Goal: Transaction & Acquisition: Purchase product/service

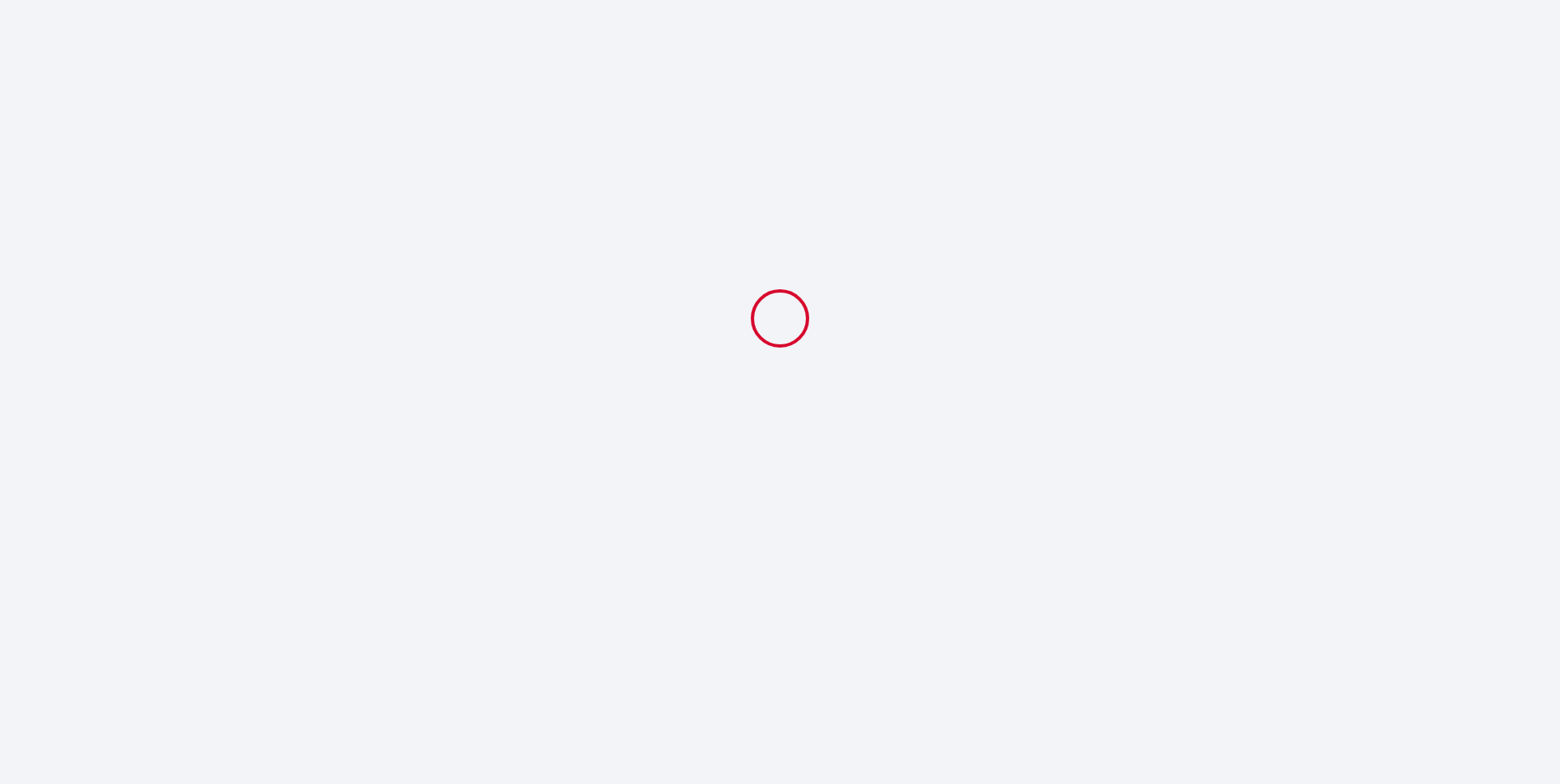
select select "10:00"
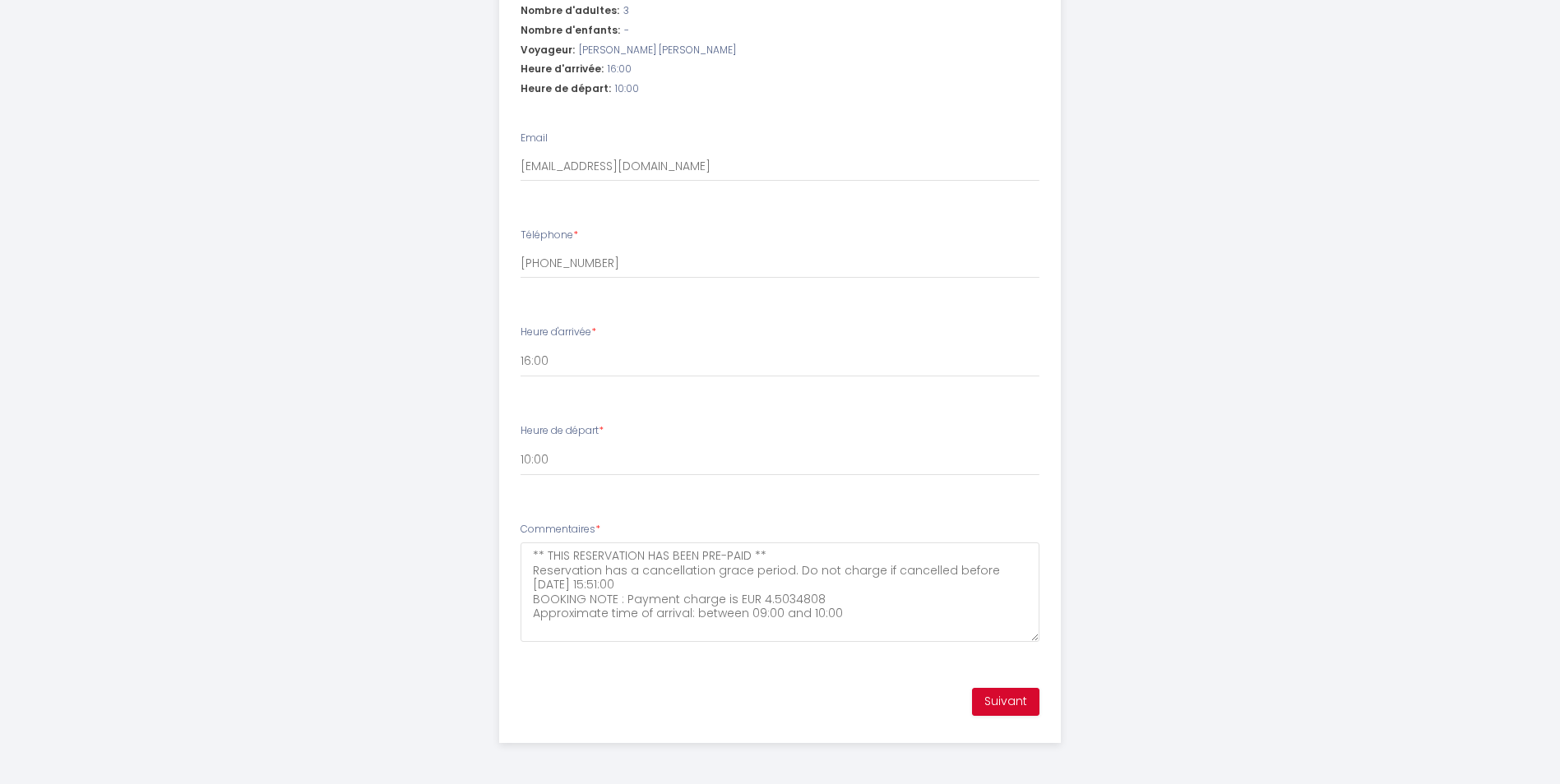
scroll to position [597, 0]
click at [997, 700] on button "Suivant" at bounding box center [1006, 702] width 68 height 28
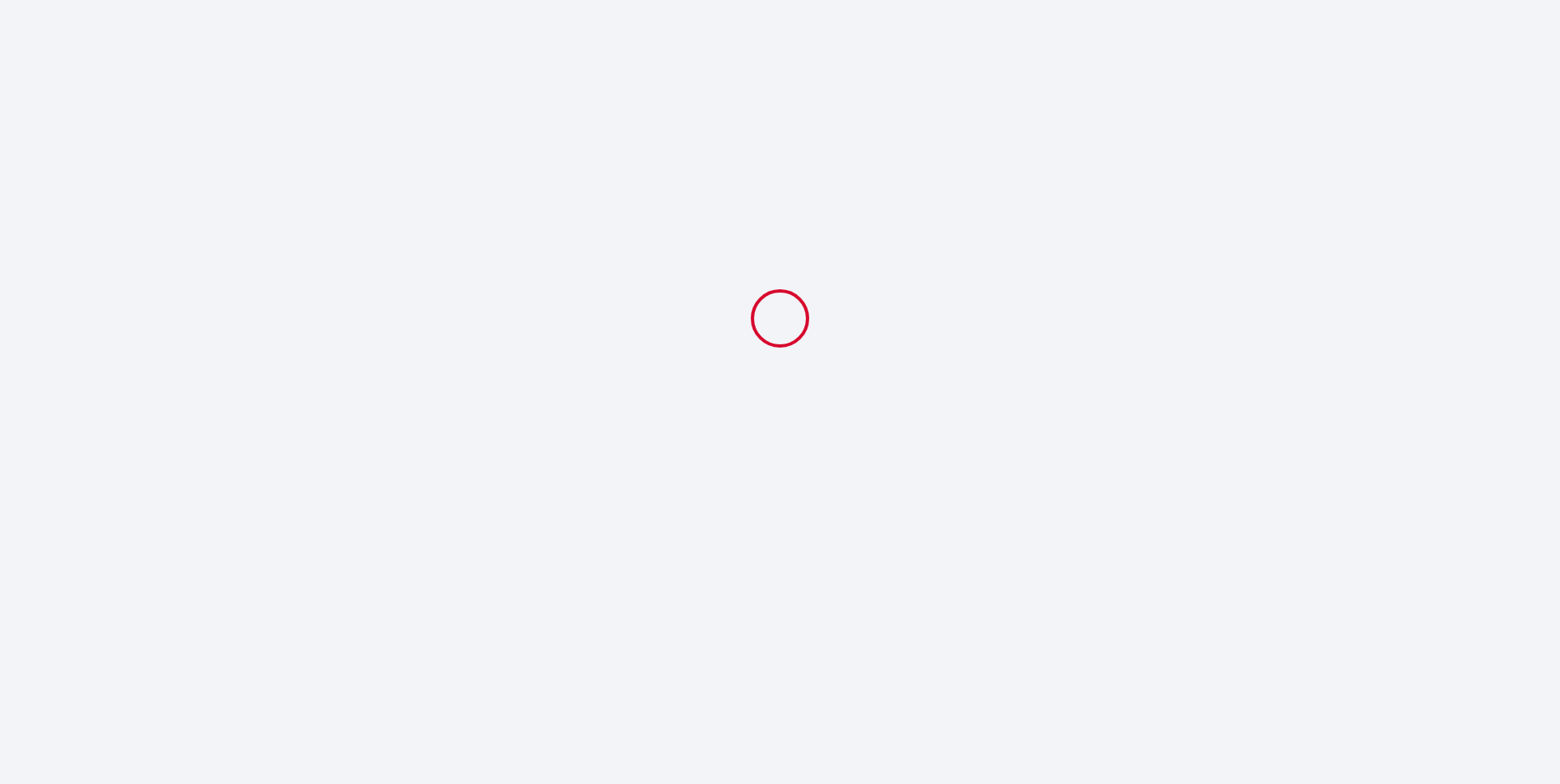
select select "10:00"
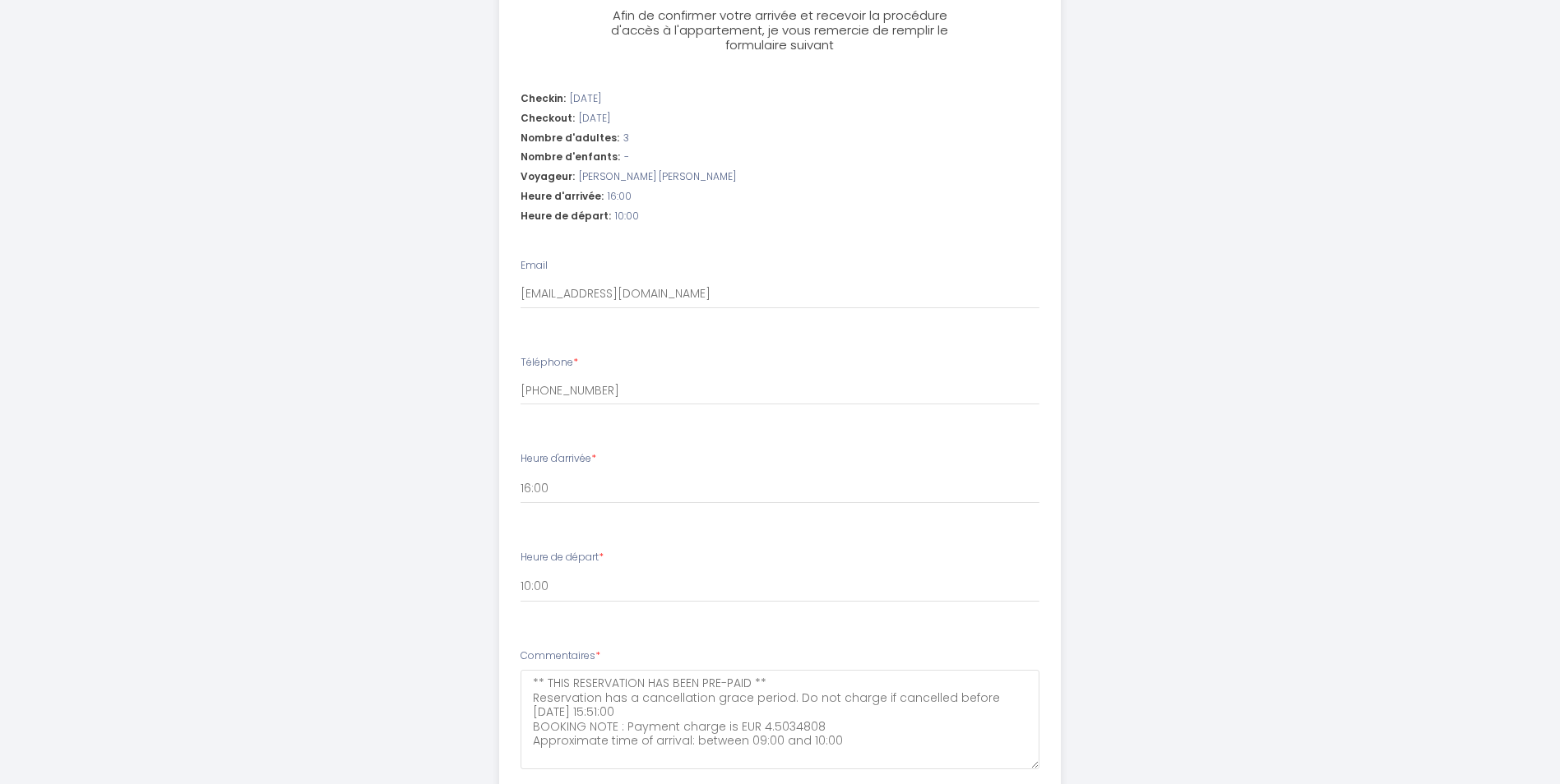
scroll to position [597, 0]
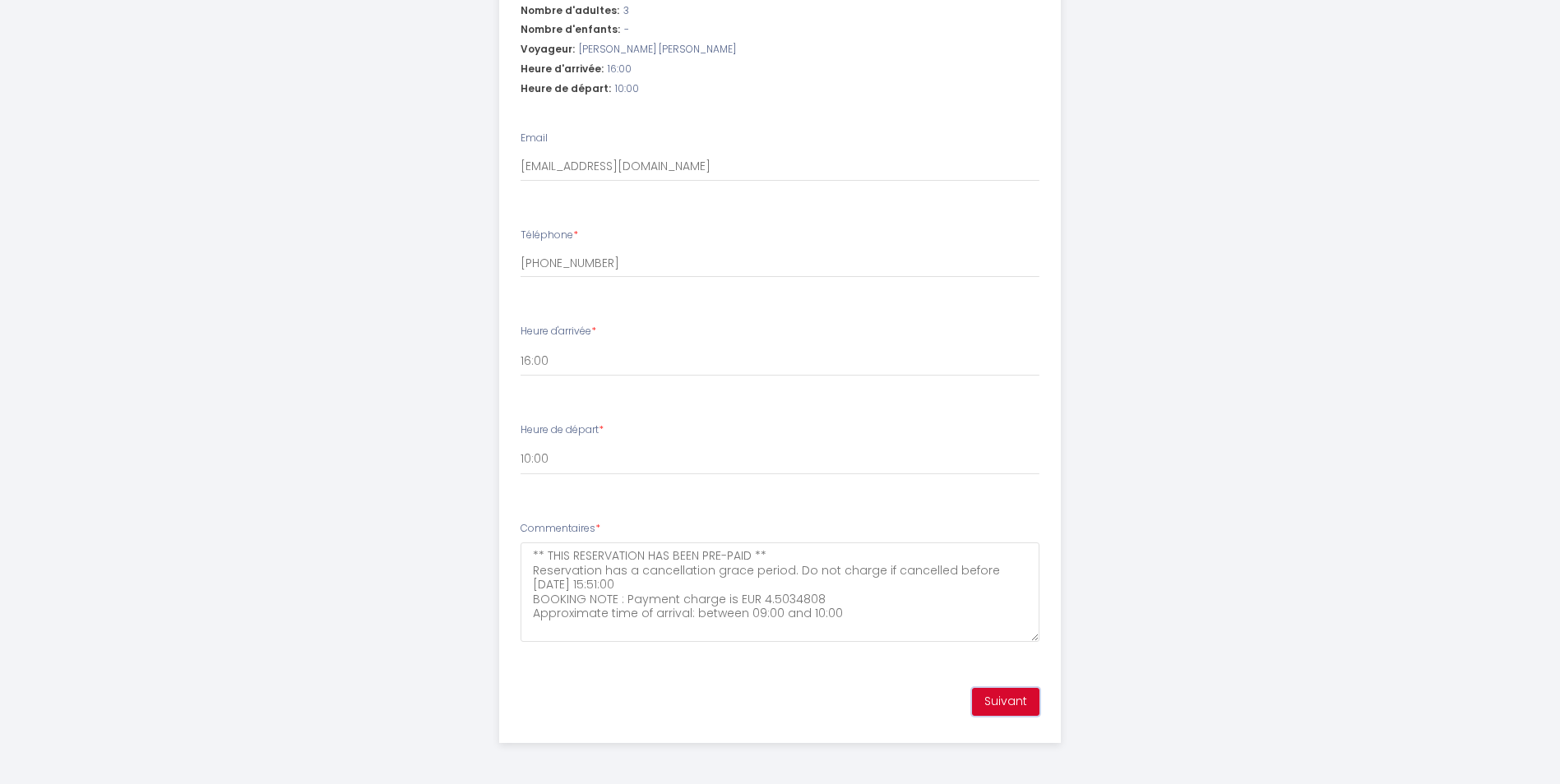
click at [1014, 701] on button "Suivant" at bounding box center [1006, 702] width 68 height 28
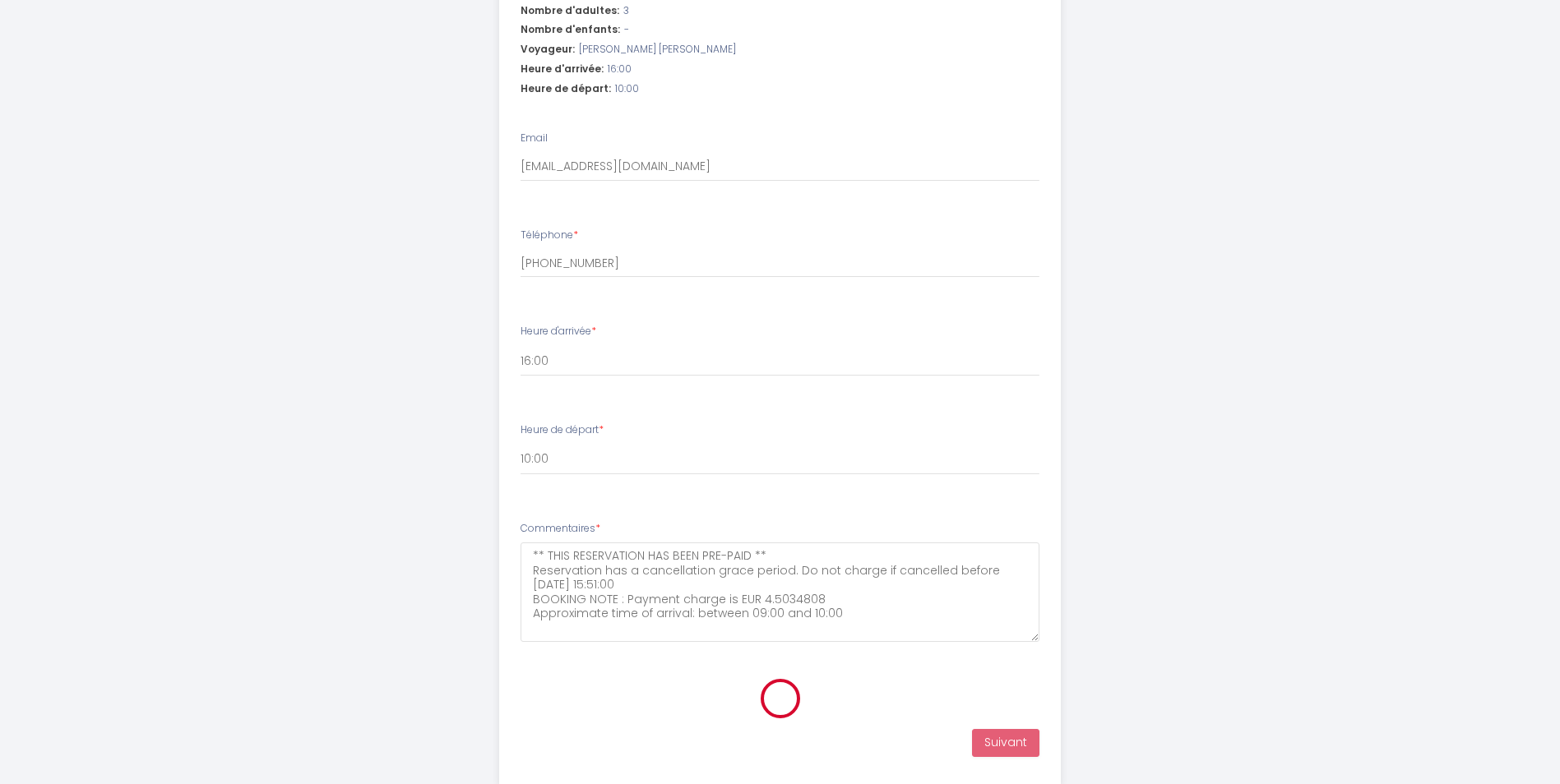
scroll to position [147, 0]
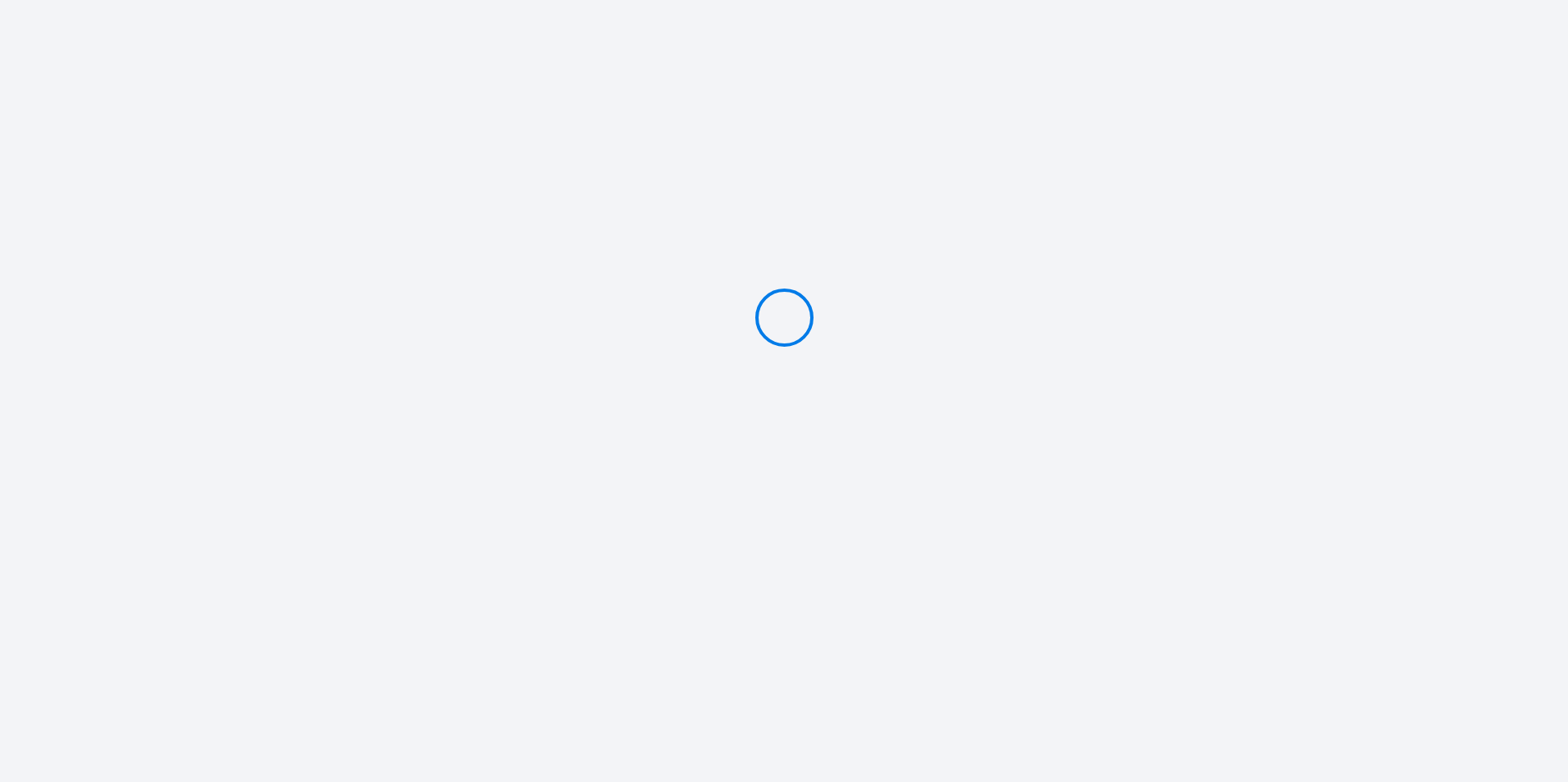
type input "Caution 400 €"
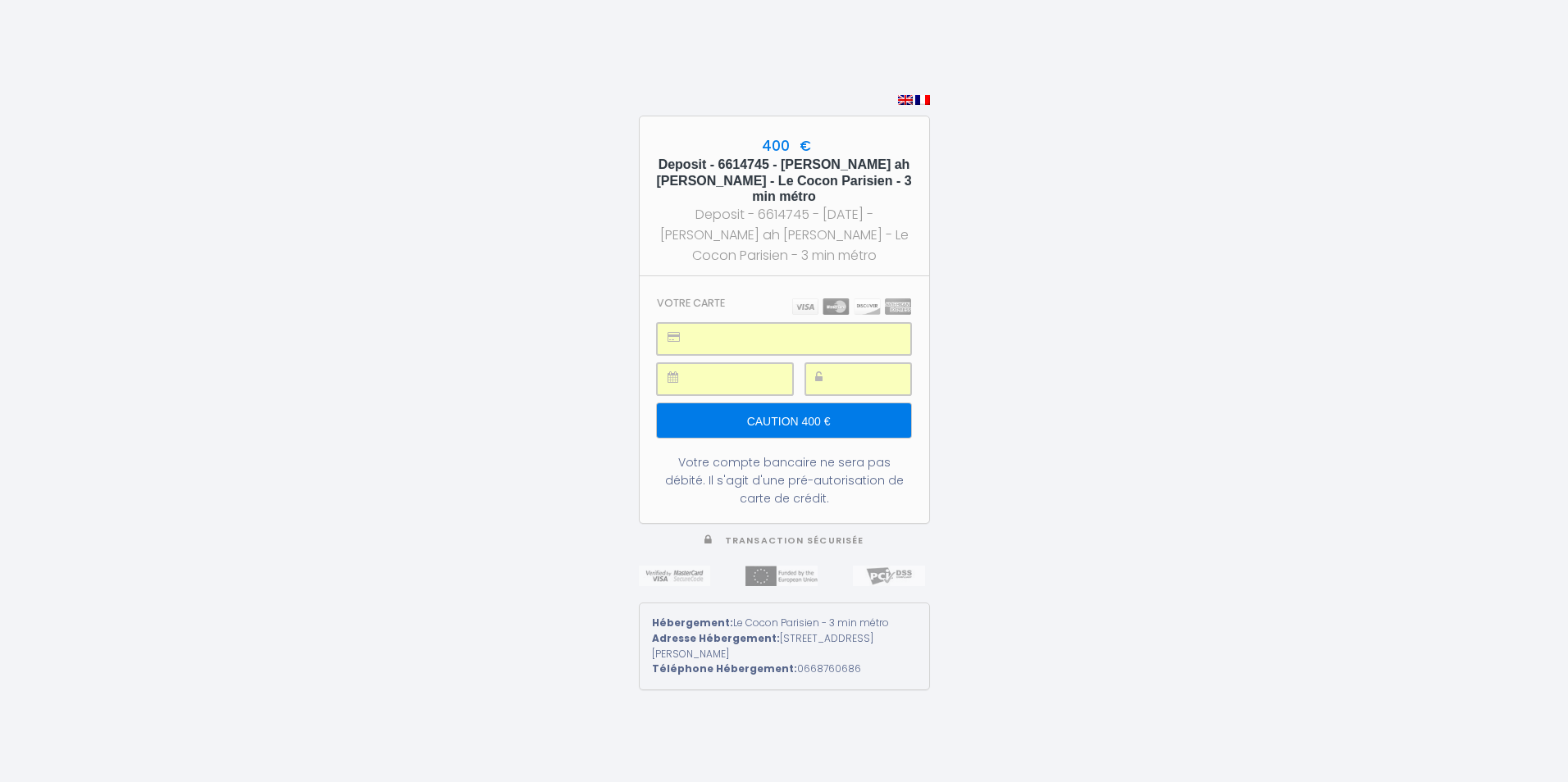
click at [835, 419] on input "Caution 400 €" at bounding box center [784, 420] width 253 height 35
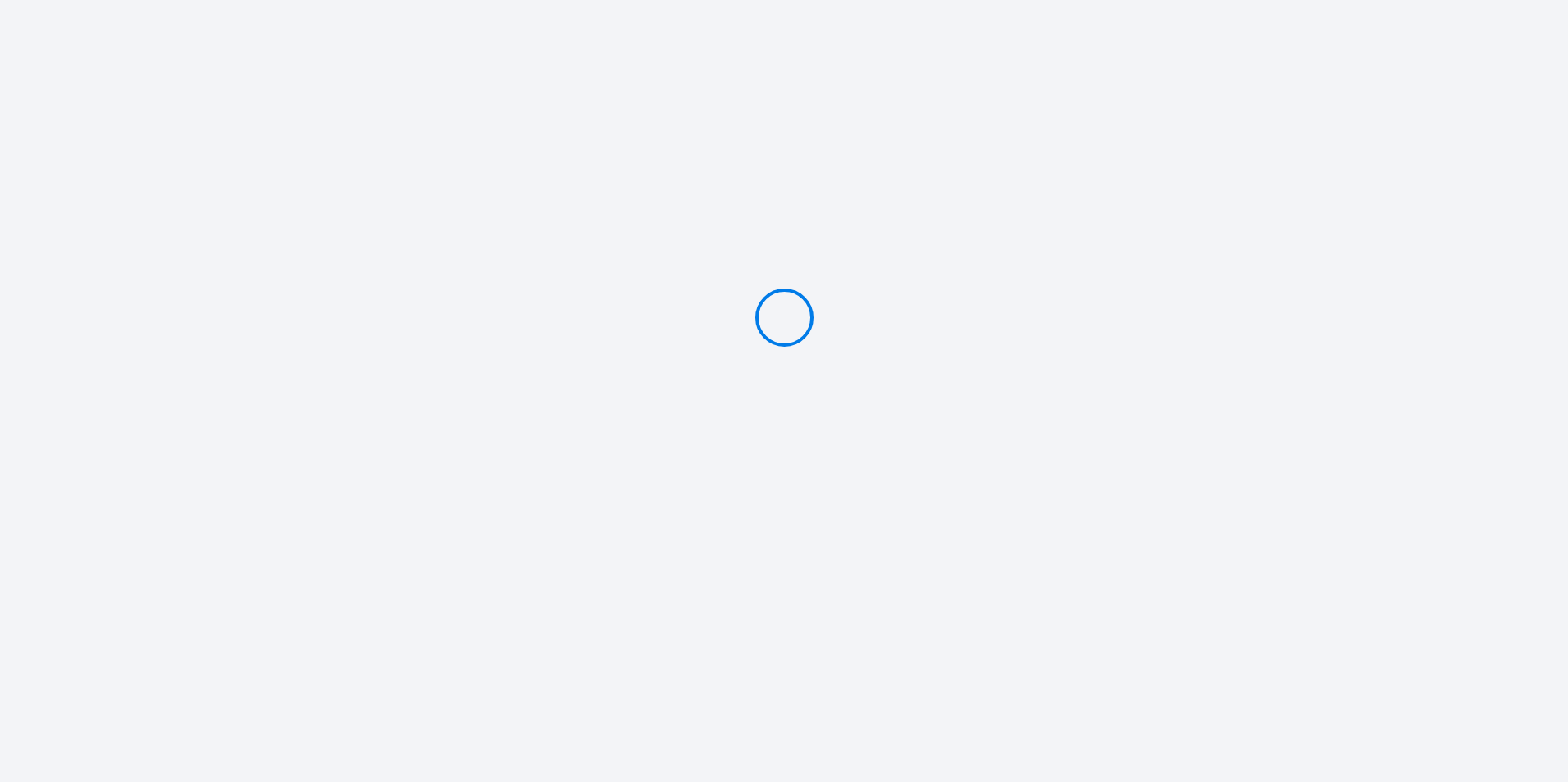
type input "Caution 400 €"
click at [840, 512] on div "400 € Deposit - 6614745 - marjorie ah leung - Le Cocon Parisien - 3 min métro D…" at bounding box center [785, 391] width 291 height 782
drag, startPoint x: 840, startPoint y: 506, endPoint x: 816, endPoint y: 505, distance: 24.0
click at [840, 505] on span "Transaction sécurisée" at bounding box center [794, 509] width 139 height 12
click at [713, 503] on icon at bounding box center [708, 508] width 8 height 10
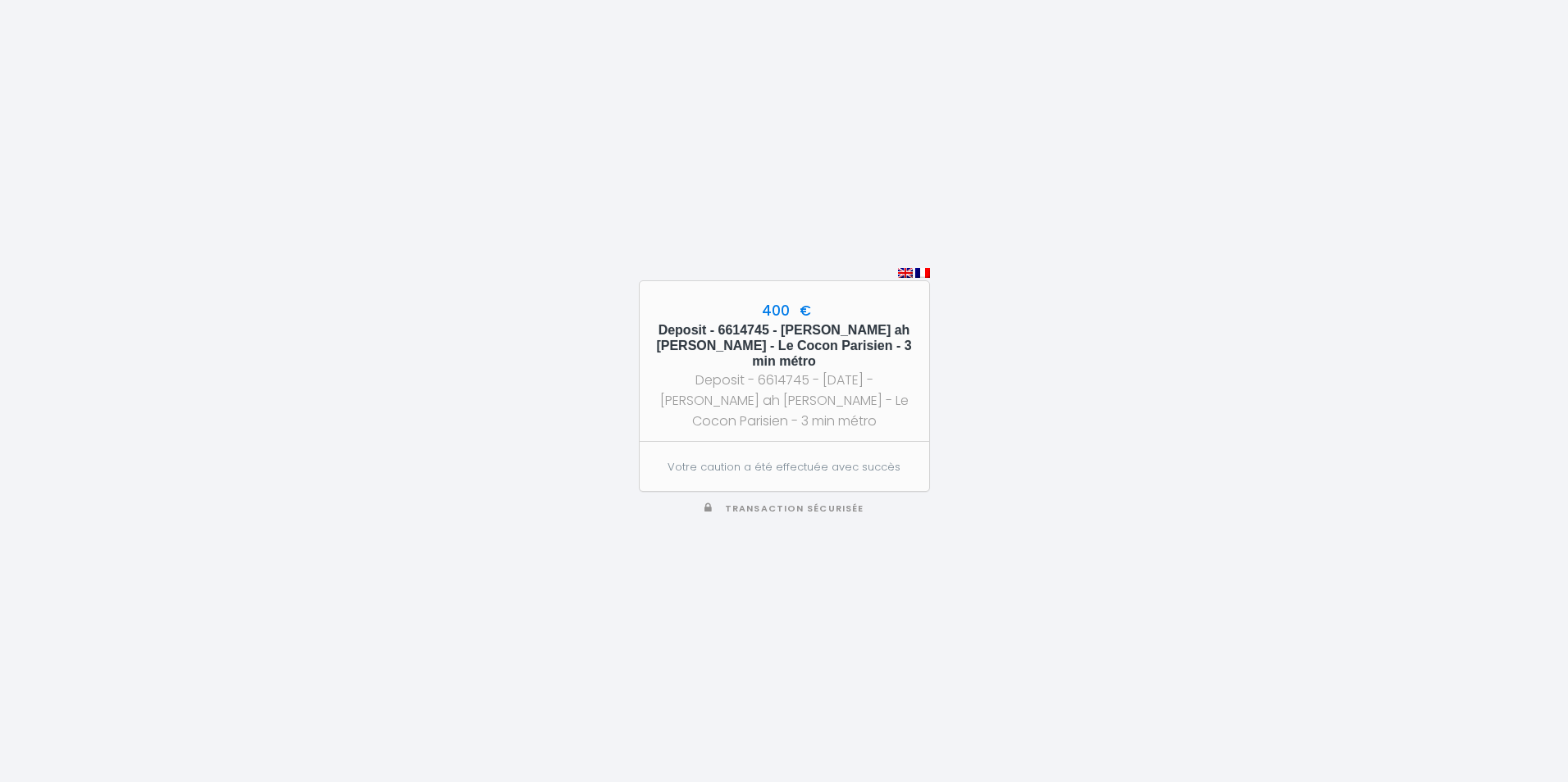
click at [923, 278] on img at bounding box center [922, 272] width 15 height 10
click at [895, 280] on span at bounding box center [785, 272] width 291 height 16
